Goal: Find specific page/section: Find specific page/section

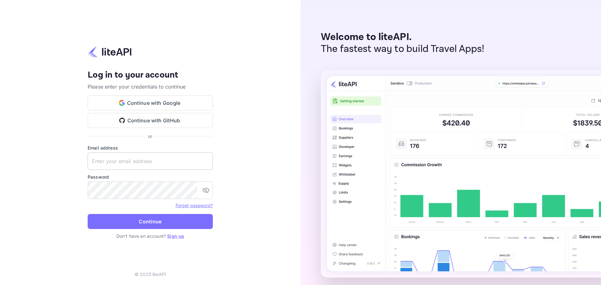
click at [147, 159] on input "text" at bounding box center [150, 161] width 125 height 18
paste input "info@alumnirooms.com"
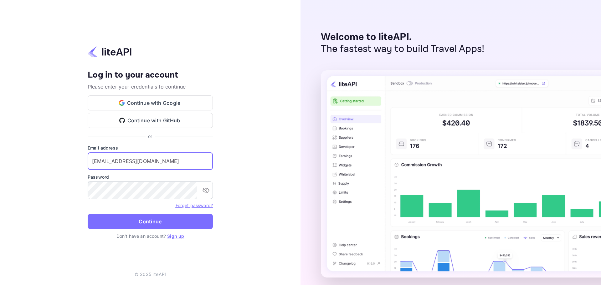
type input "info@alumnirooms.com"
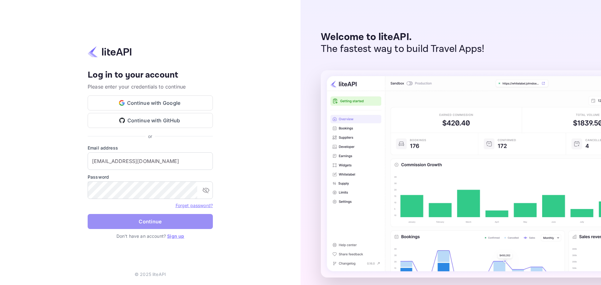
click at [171, 224] on button "Continue" at bounding box center [150, 221] width 125 height 15
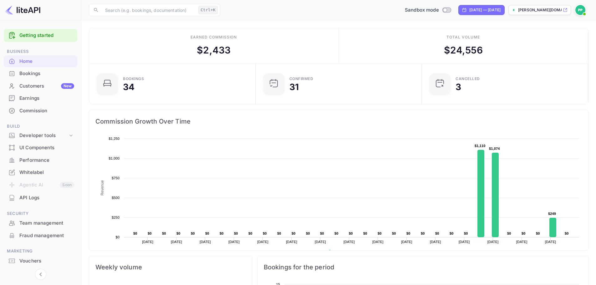
click at [34, 73] on div "Bookings" at bounding box center [46, 73] width 55 height 7
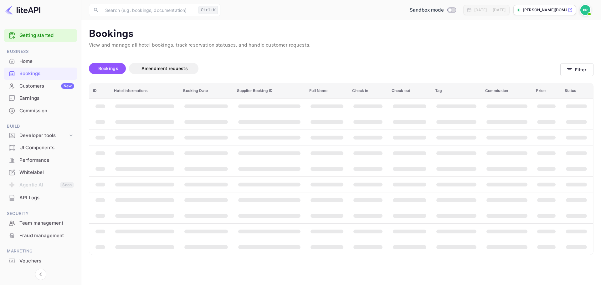
drag, startPoint x: 356, startPoint y: 58, endPoint x: 335, endPoint y: 58, distance: 21.0
click at [335, 58] on div "Bookings Amendment requests" at bounding box center [324, 70] width 471 height 26
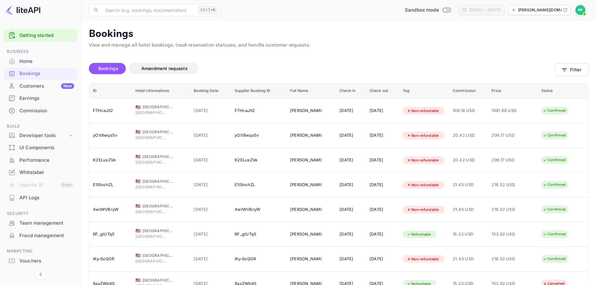
drag, startPoint x: 332, startPoint y: 58, endPoint x: 282, endPoint y: 72, distance: 52.4
click at [329, 58] on div "Bookings Amendment requests" at bounding box center [322, 70] width 466 height 26
drag, startPoint x: 415, startPoint y: 59, endPoint x: 397, endPoint y: 56, distance: 18.3
click at [397, 57] on div "Bookings Amendment requests" at bounding box center [322, 70] width 466 height 26
drag, startPoint x: 362, startPoint y: 49, endPoint x: 352, endPoint y: 50, distance: 9.7
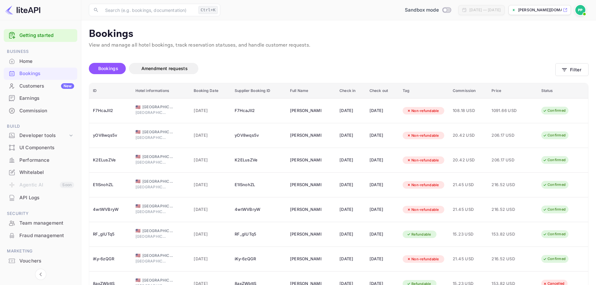
click at [352, 50] on div "Unsaved Changes Bookings Amendment requests Filter ID Hotel informations Bookin…" at bounding box center [334, 207] width 507 height 316
click at [36, 133] on div "Developer tools" at bounding box center [43, 135] width 48 height 7
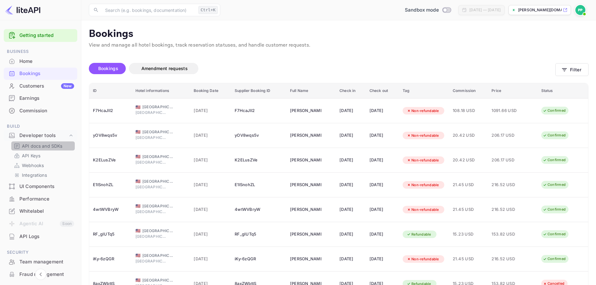
click at [38, 148] on p "API docs and SDKs" at bounding box center [42, 146] width 41 height 7
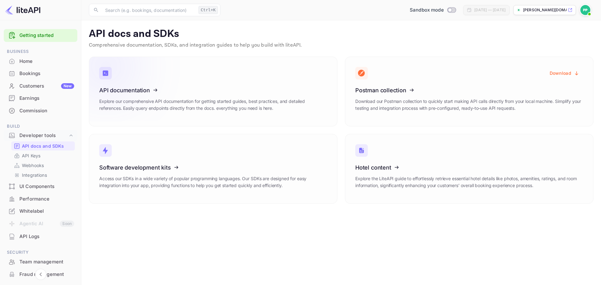
click at [140, 89] on icon at bounding box center [137, 89] width 97 height 64
click at [37, 68] on div "Bookings" at bounding box center [41, 74] width 74 height 12
